Goal: Task Accomplishment & Management: Manage account settings

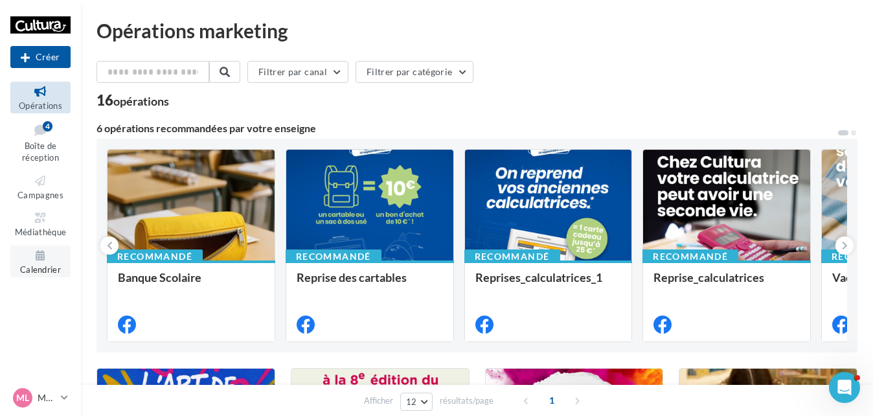
click at [41, 256] on icon at bounding box center [40, 255] width 52 height 15
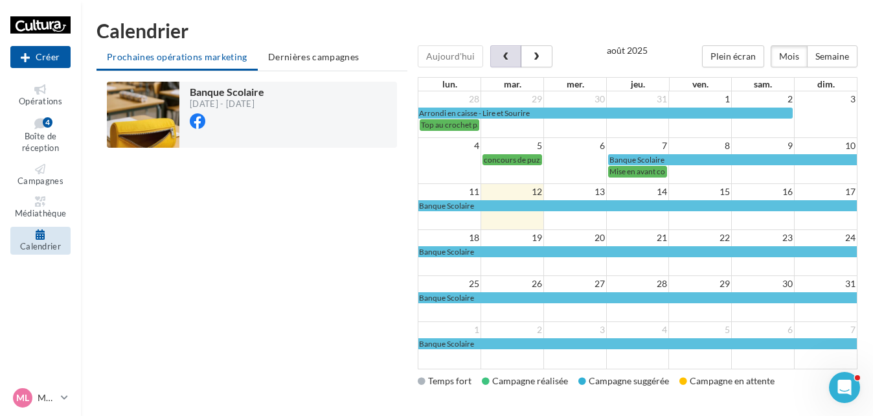
click at [494, 59] on button "button" at bounding box center [505, 56] width 31 height 22
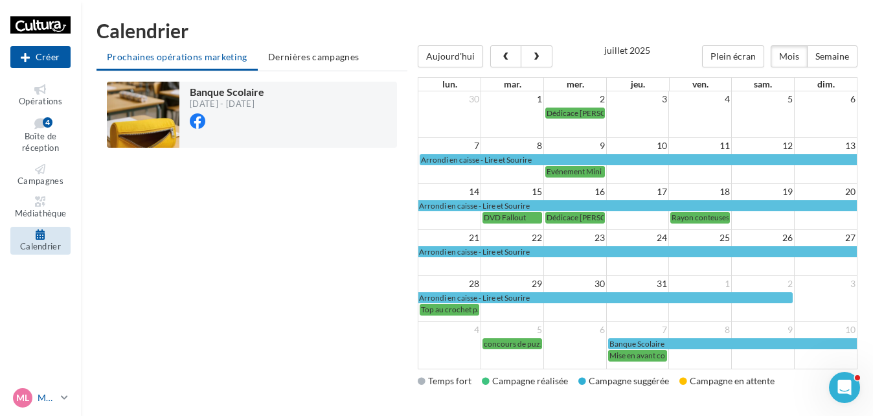
click at [45, 400] on p "Moulin les Metz" at bounding box center [47, 397] width 18 height 13
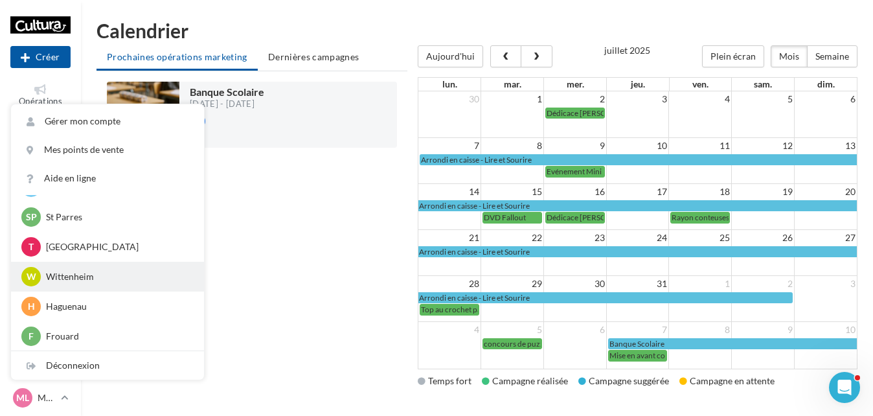
scroll to position [269, 0]
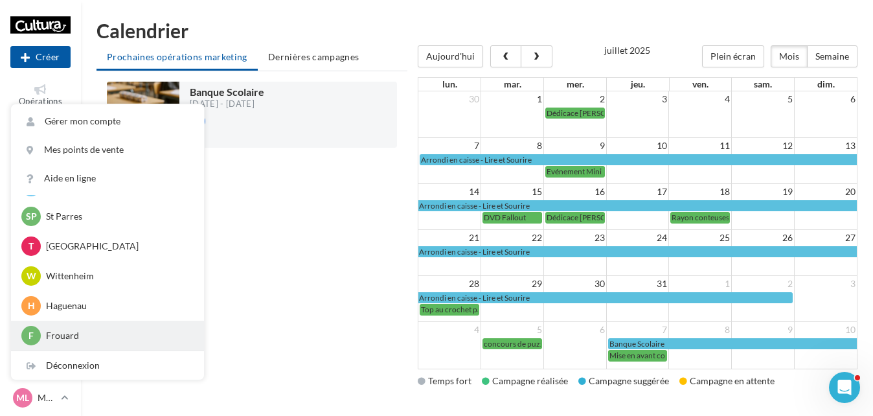
click at [74, 337] on p "Frouard" at bounding box center [117, 335] width 142 height 13
